Goal: Information Seeking & Learning: Learn about a topic

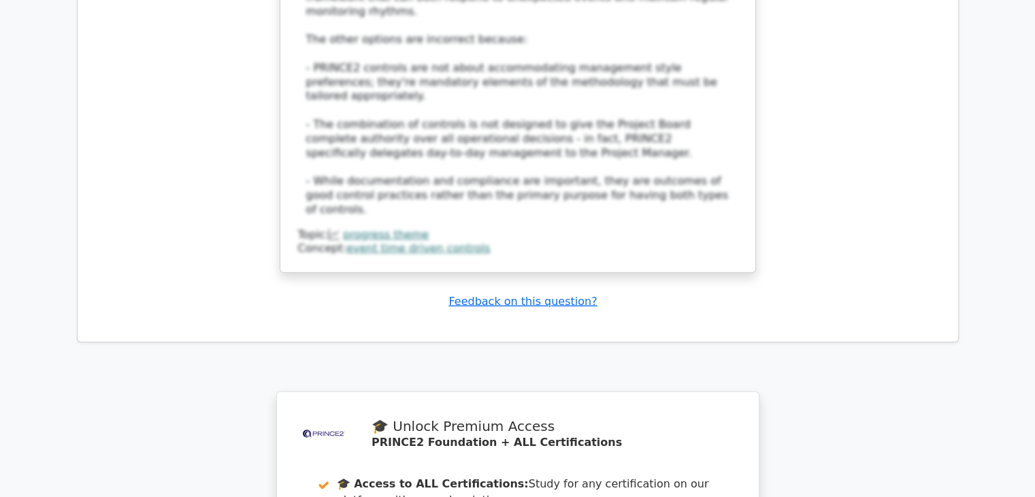
scroll to position [8748, 0]
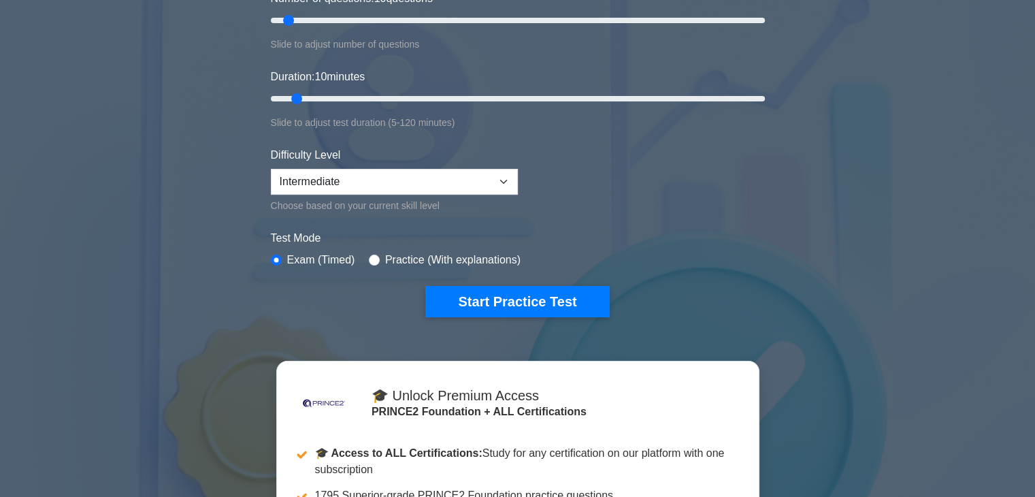
scroll to position [204, 0]
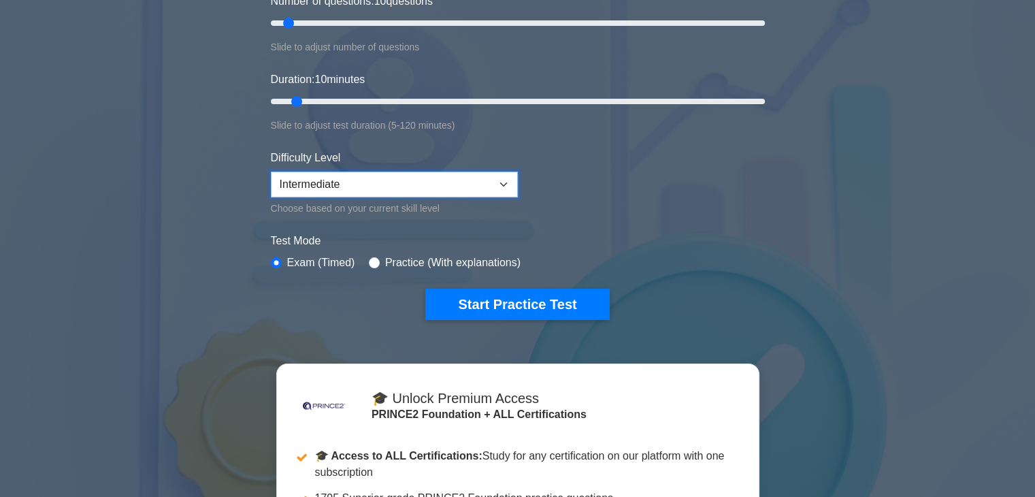
click at [505, 187] on select "Beginner Intermediate Expert" at bounding box center [394, 185] width 247 height 26
click at [575, 192] on form "Topics Introduction to PRINCE2 PRINCE2 Principles Organization Theme Business C…" at bounding box center [518, 109] width 494 height 421
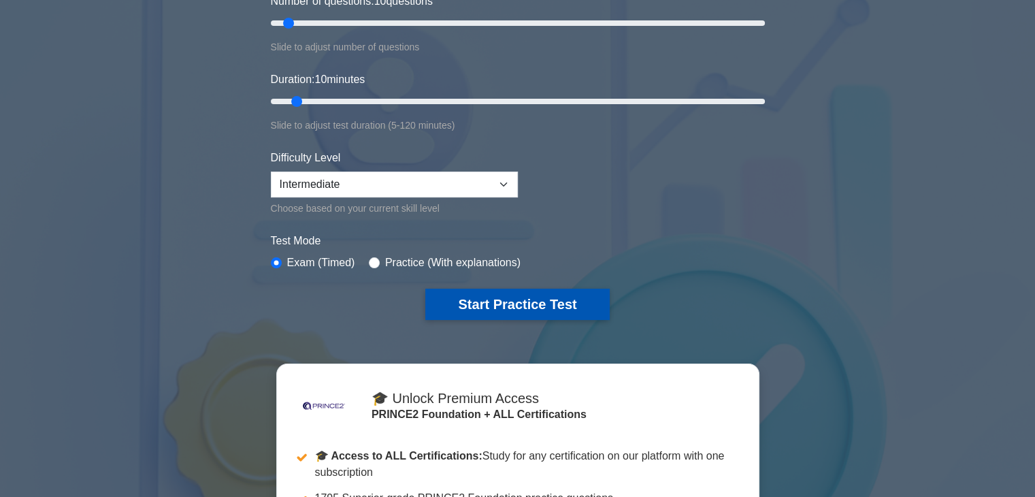
click at [541, 300] on button "Start Practice Test" at bounding box center [517, 304] width 184 height 31
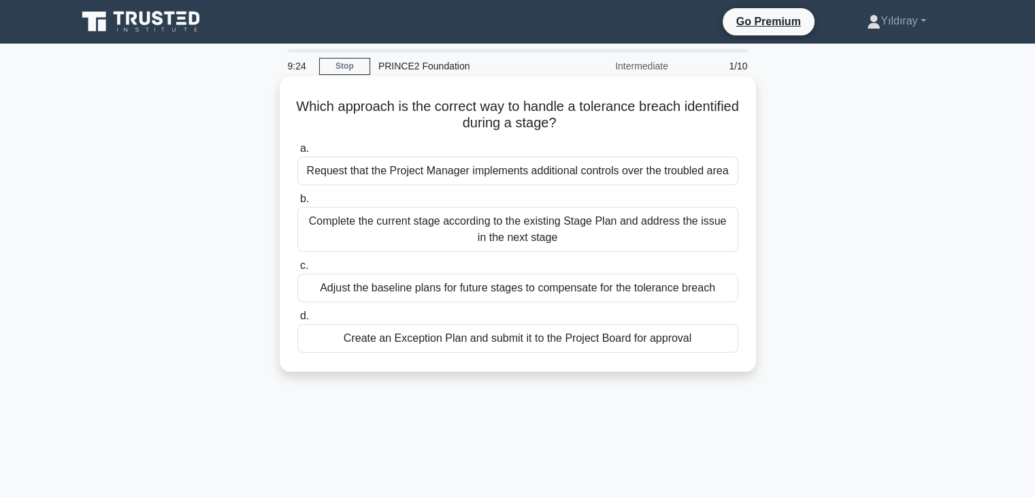
click at [641, 339] on div "Create an Exception Plan and submit it to the Project Board for approval" at bounding box center [517, 338] width 441 height 29
click at [297, 321] on input "d. Create an Exception Plan and submit it to the Project Board for approval" at bounding box center [297, 316] width 0 height 9
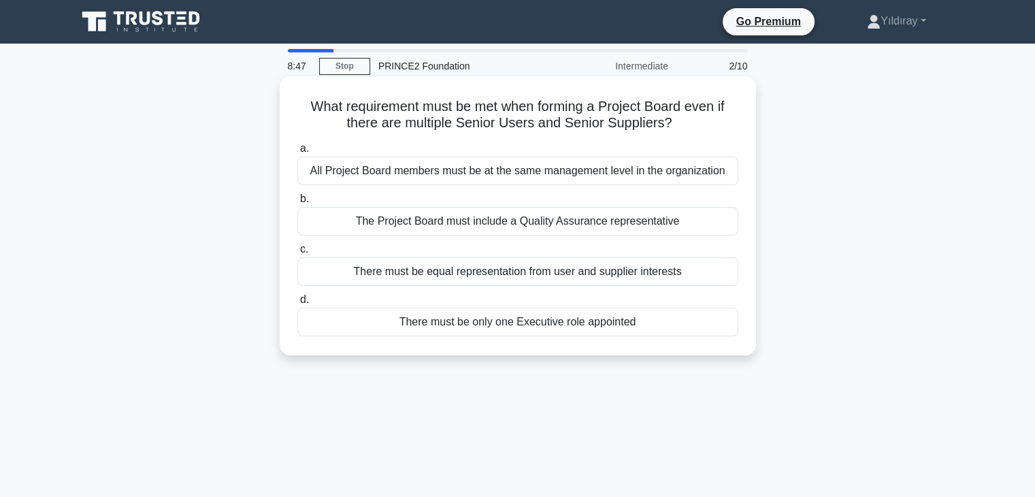
click at [607, 322] on div "There must be only one Executive role appointed" at bounding box center [517, 322] width 441 height 29
click at [297, 304] on input "d. There must be only one Executive role appointed" at bounding box center [297, 299] width 0 height 9
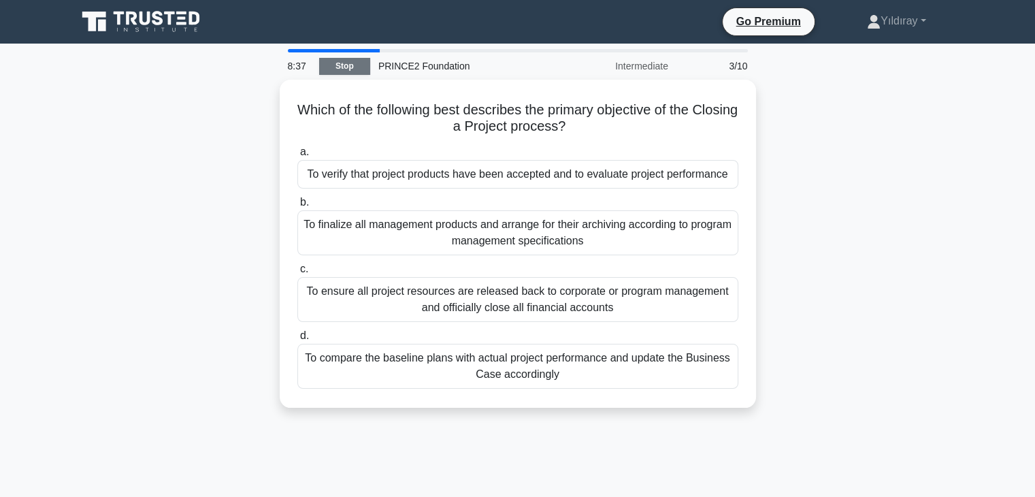
click at [346, 67] on link "Stop" at bounding box center [344, 66] width 51 height 17
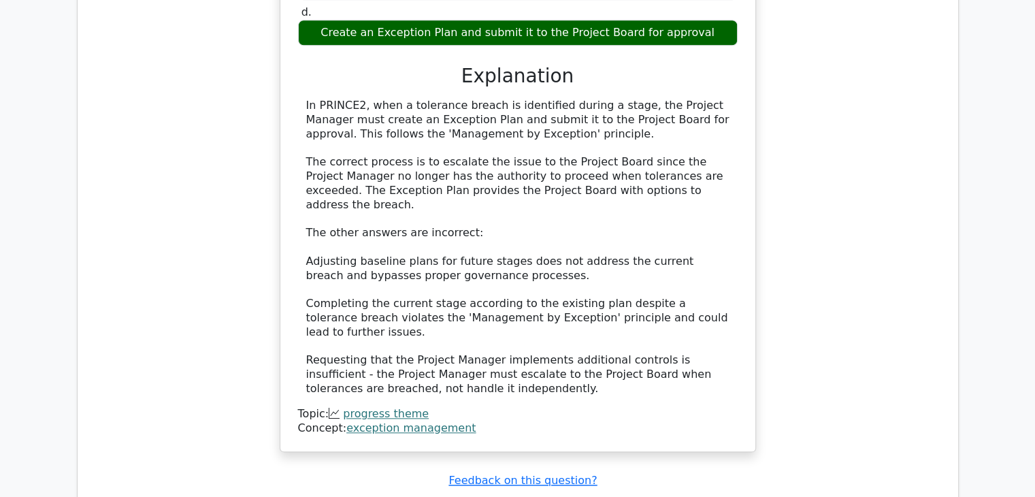
scroll to position [1566, 0]
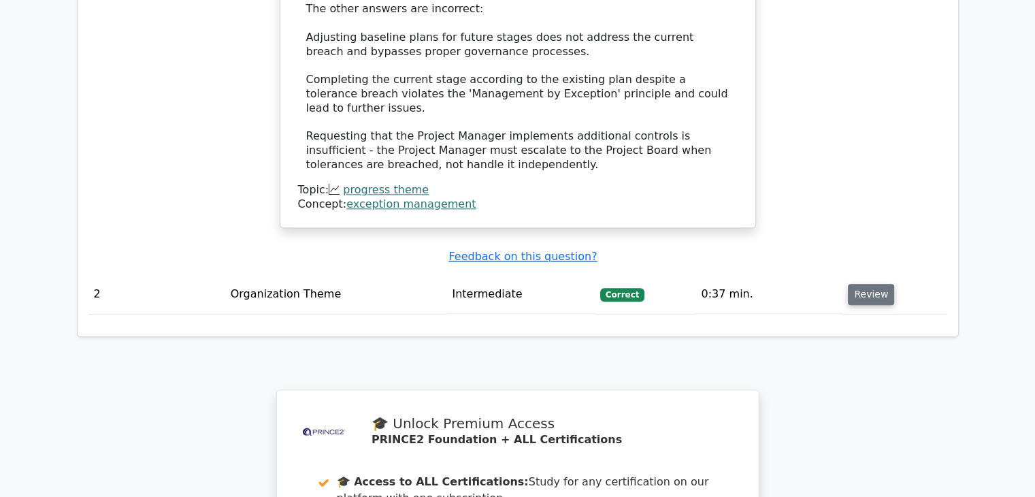
click at [863, 284] on button "Review" at bounding box center [871, 294] width 46 height 21
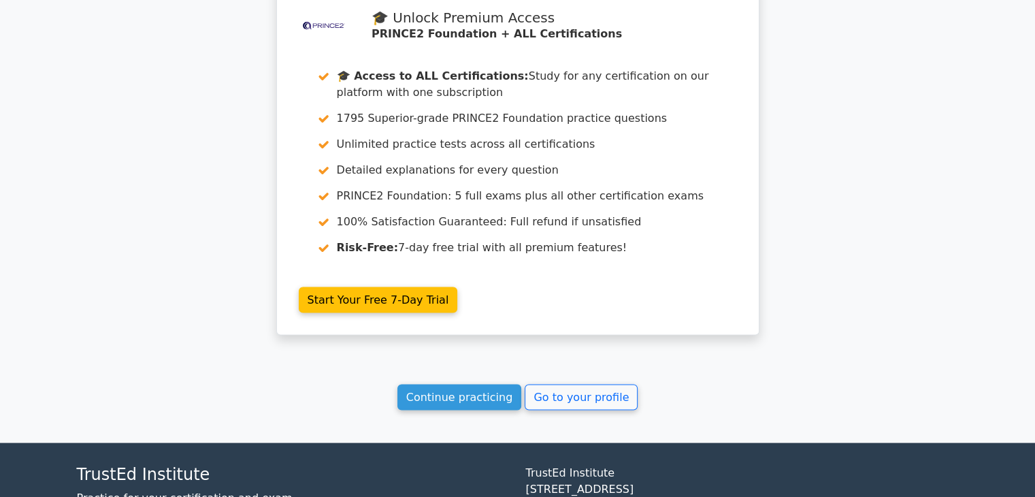
scroll to position [2608, 0]
